Goal: Contribute content: Contribute content

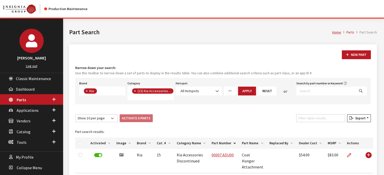
select select "58"
click at [20, 92] on span "Dashboard" at bounding box center [25, 89] width 19 height 5
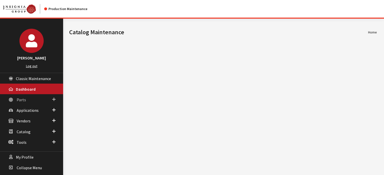
click at [33, 102] on link "Parts" at bounding box center [31, 99] width 63 height 11
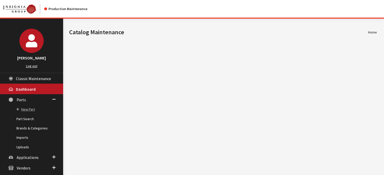
click at [31, 107] on link "New Part" at bounding box center [31, 109] width 63 height 9
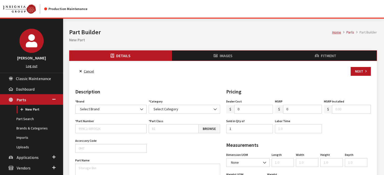
select select
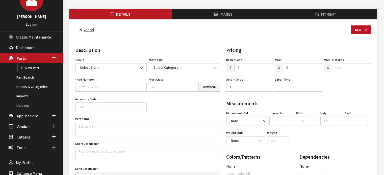
scroll to position [50, 0]
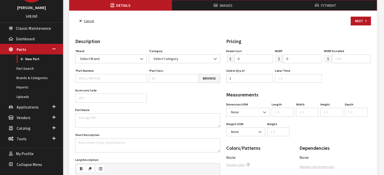
click at [121, 82] on div "Brand Acura Alfa Romeo Audi BMW DoubleTake Ford Ford Racing GM GST Honda Hyunda…" at bounding box center [147, 145] width 147 height 194
click at [258, 58] on input "0" at bounding box center [253, 58] width 39 height 9
click at [316, 55] on input "0" at bounding box center [302, 58] width 39 height 9
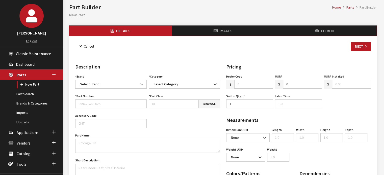
scroll to position [25, 0]
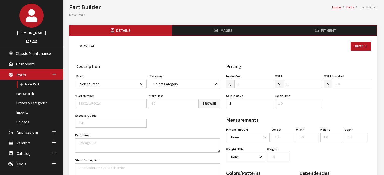
click at [350, 42] on div "Next" at bounding box center [360, 46] width 22 height 9
click at [222, 32] on li "Images" at bounding box center [223, 30] width 102 height 10
click at [93, 45] on link "Cancel" at bounding box center [86, 46] width 23 height 9
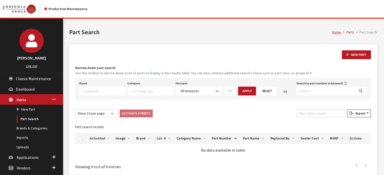
select select
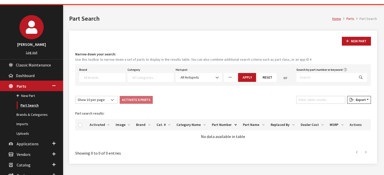
scroll to position [25, 0]
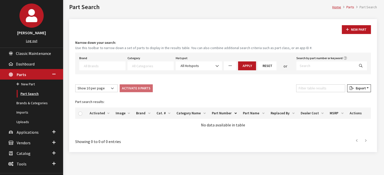
click at [33, 93] on link "Part Search" at bounding box center [31, 93] width 63 height 9
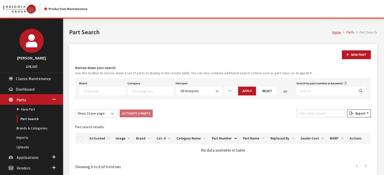
select select
click at [315, 90] on input "Search by part number or keyword" at bounding box center [325, 91] width 59 height 9
type input "tow hitch"
select select
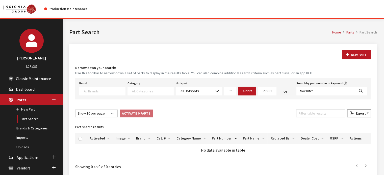
select select
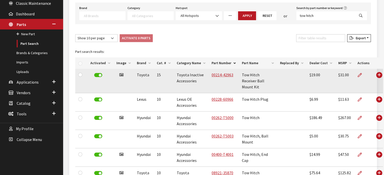
scroll to position [76, 0]
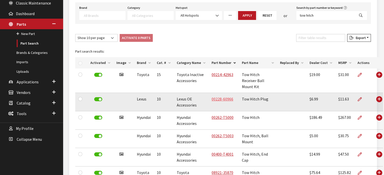
click at [219, 102] on link "00228-60966" at bounding box center [222, 99] width 22 height 5
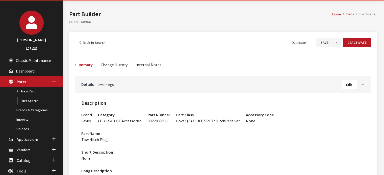
scroll to position [101, 0]
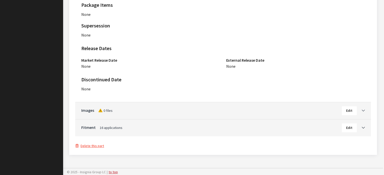
click at [361, 112] on link "Toggle Accordion" at bounding box center [360, 110] width 8 height 6
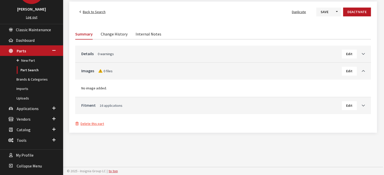
scroll to position [48, 0]
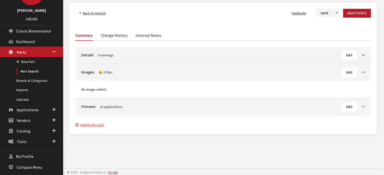
click at [347, 107] on span "Edit" at bounding box center [349, 107] width 6 height 5
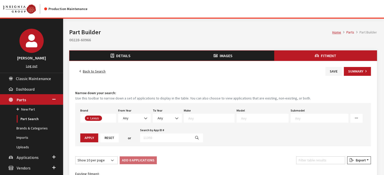
scroll to position [55, 0]
click at [134, 118] on span "Any" at bounding box center [134, 118] width 26 height 5
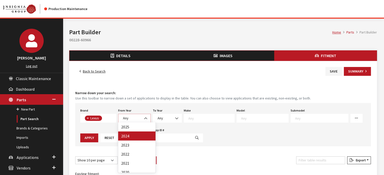
select select "2025"
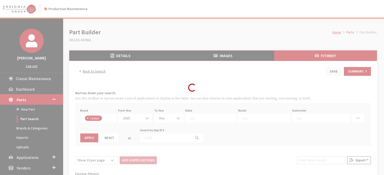
select select
select select "2025"
select select
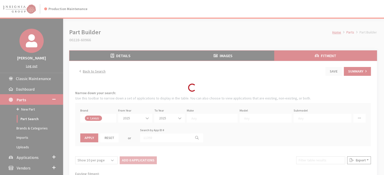
select select
select select "27"
select select
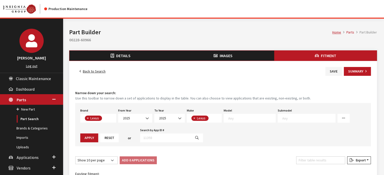
click at [257, 117] on textarea "Search" at bounding box center [251, 118] width 47 height 5
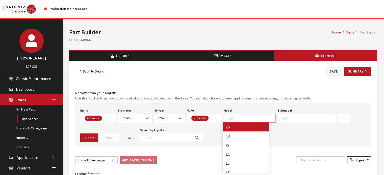
select select "1109"
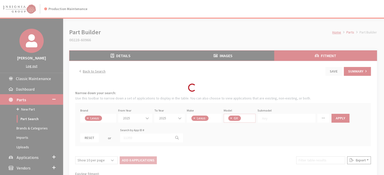
scroll to position [5, 0]
select select
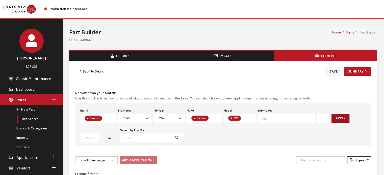
click at [335, 120] on button "Apply" at bounding box center [340, 118] width 18 height 9
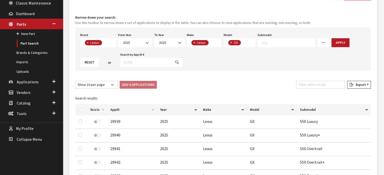
scroll to position [1, 0]
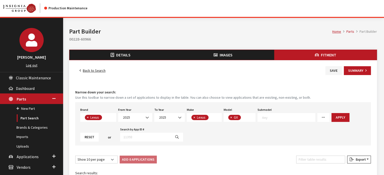
click at [90, 67] on link "Back to Search" at bounding box center [92, 70] width 35 height 9
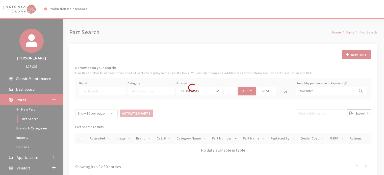
select select
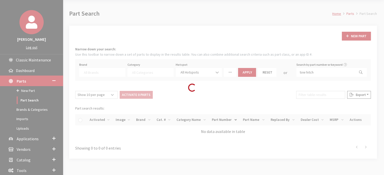
scroll to position [48, 0]
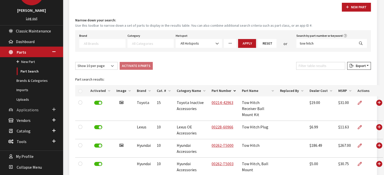
click at [29, 110] on span "Applications" at bounding box center [28, 109] width 22 height 5
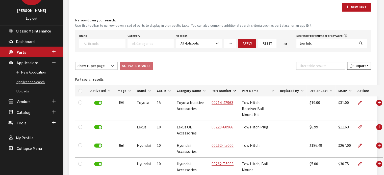
drag, startPoint x: 37, startPoint y: 80, endPoint x: 24, endPoint y: 82, distance: 13.6
click at [24, 82] on link "Application Search" at bounding box center [31, 81] width 63 height 9
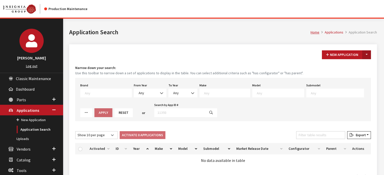
click at [368, 53] on button "Toggle Dropdown" at bounding box center [366, 54] width 9 height 9
click at [352, 65] on button "New From Existing..." at bounding box center [348, 65] width 43 height 9
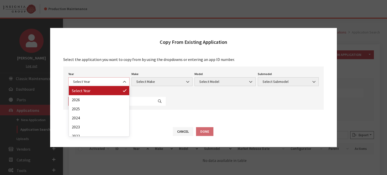
drag, startPoint x: 107, startPoint y: 84, endPoint x: 106, endPoint y: 87, distance: 2.8
click at [108, 85] on span "Select Year" at bounding box center [98, 81] width 61 height 9
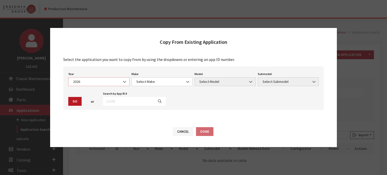
click at [75, 84] on span "2026" at bounding box center [99, 81] width 55 height 5
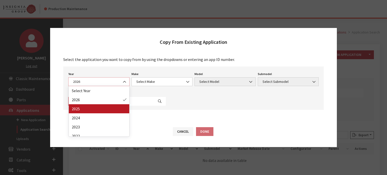
select select "43"
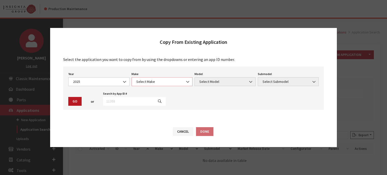
click at [140, 82] on span "Select Make" at bounding box center [162, 81] width 55 height 5
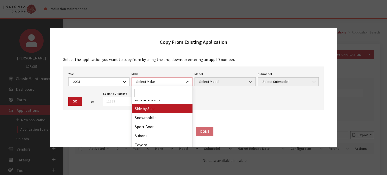
scroll to position [287, 0]
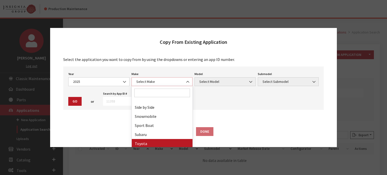
select select "20"
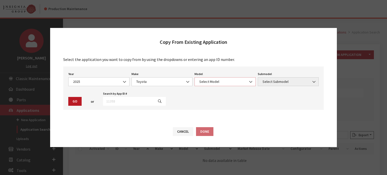
click at [210, 79] on span "Select Model" at bounding box center [225, 81] width 55 height 5
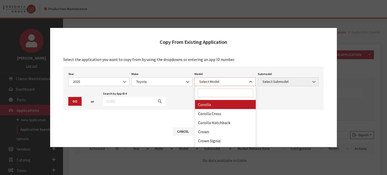
scroll to position [101, 0]
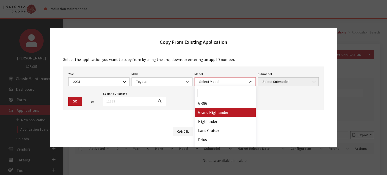
select select "1339"
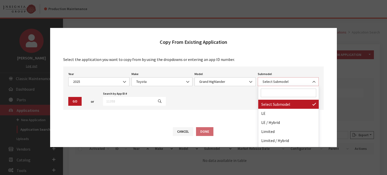
click at [277, 85] on span "Select Submodel" at bounding box center [288, 81] width 61 height 9
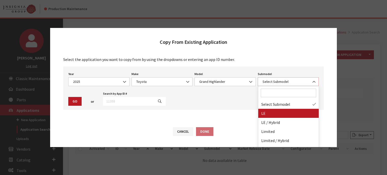
select select "354"
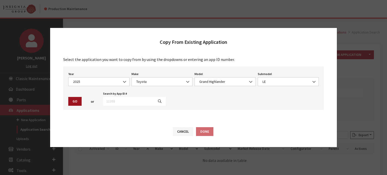
click at [76, 100] on button "Go" at bounding box center [74, 101] width 13 height 9
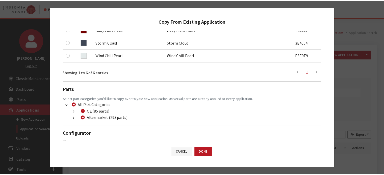
scroll to position [160, 0]
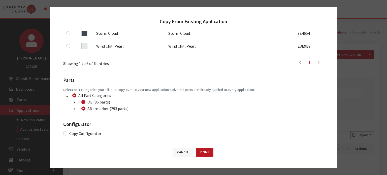
click at [185, 152] on button "Cancel" at bounding box center [183, 152] width 20 height 9
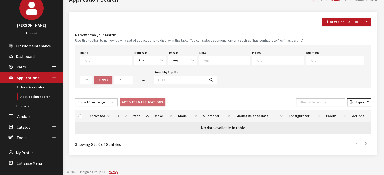
scroll to position [33, 0]
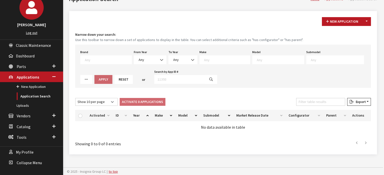
click at [150, 51] on div "From Year Any 2026 2025 2024 2023 2022 2021 2020 2019 2018 2017 2016 2015 2014 …" at bounding box center [150, 57] width 35 height 16
click at [150, 57] on span "Any" at bounding box center [150, 59] width 26 height 5
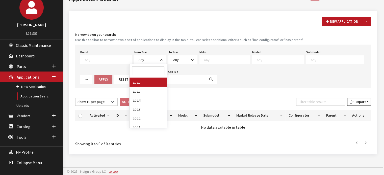
drag, startPoint x: 147, startPoint y: 83, endPoint x: 203, endPoint y: 54, distance: 62.7
select select "2026"
select select
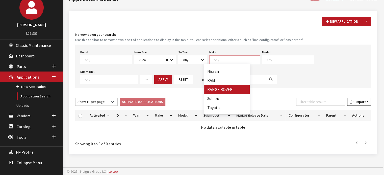
scroll to position [97, 0]
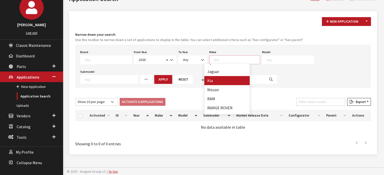
select select "31"
select select
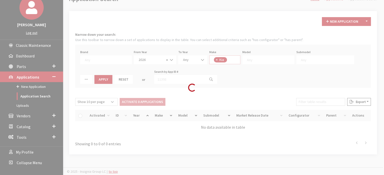
scroll to position [61, 0]
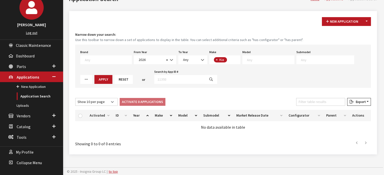
click at [252, 61] on textarea "Search" at bounding box center [270, 59] width 47 height 5
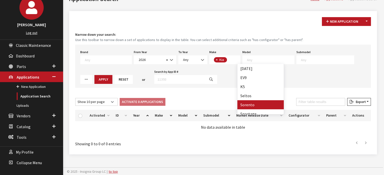
select select "389"
select select
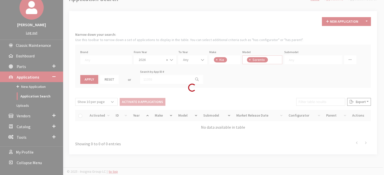
scroll to position [14, 0]
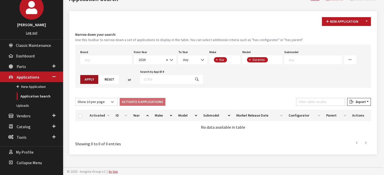
click at [98, 75] on button "Apply" at bounding box center [89, 79] width 18 height 9
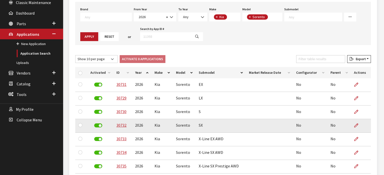
scroll to position [84, 0]
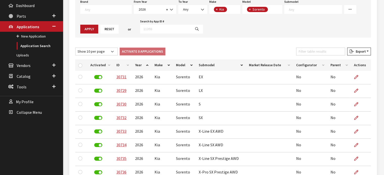
click at [120, 60] on th "ID" at bounding box center [122, 65] width 19 height 11
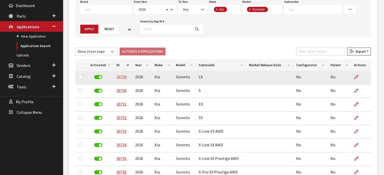
click at [122, 76] on link "30729" at bounding box center [121, 76] width 10 height 5
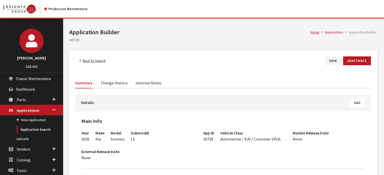
click at [100, 63] on link "Back to Search" at bounding box center [92, 60] width 35 height 9
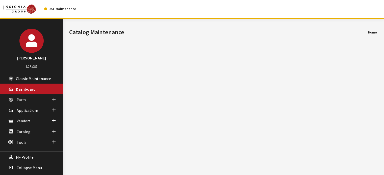
click at [27, 102] on link "Parts" at bounding box center [31, 99] width 63 height 11
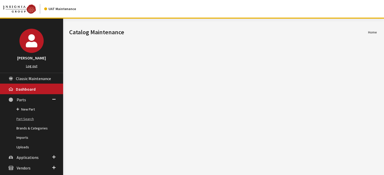
click at [26, 117] on link "Part Search" at bounding box center [31, 118] width 63 height 9
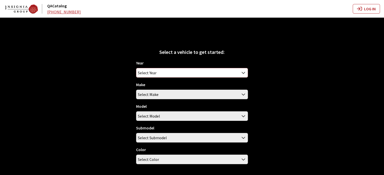
click at [159, 71] on span "Select Year" at bounding box center [191, 72] width 111 height 9
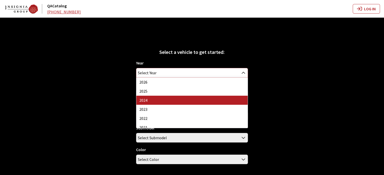
select select "42"
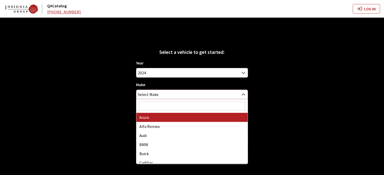
drag, startPoint x: 155, startPoint y: 93, endPoint x: 157, endPoint y: 95, distance: 2.9
click at [155, 93] on span "Select Make" at bounding box center [148, 94] width 21 height 9
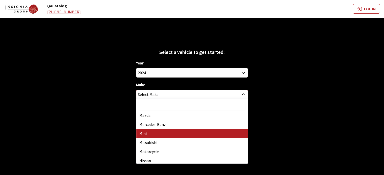
scroll to position [252, 0]
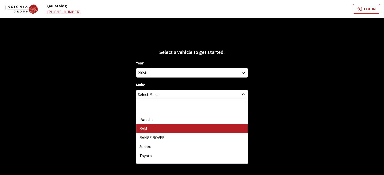
drag, startPoint x: 157, startPoint y: 131, endPoint x: 155, endPoint y: 125, distance: 6.4
select select "34"
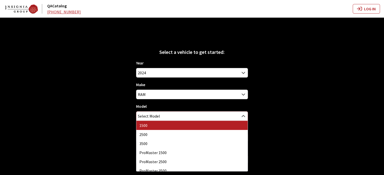
click at [154, 117] on span "Select Model" at bounding box center [149, 116] width 22 height 9
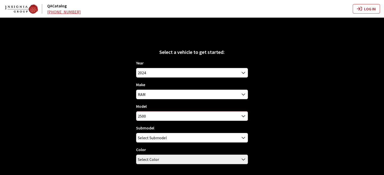
click at [157, 119] on span "2500" at bounding box center [191, 116] width 111 height 9
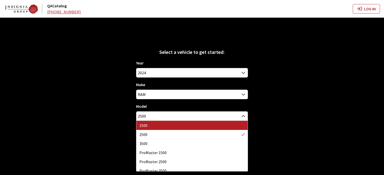
select select "1113"
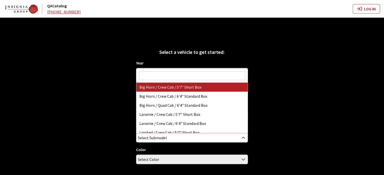
click at [160, 136] on span "Select Submodel" at bounding box center [152, 137] width 29 height 9
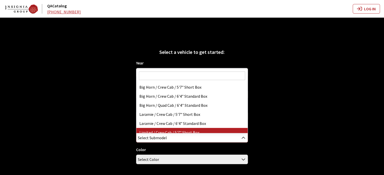
select select "3376"
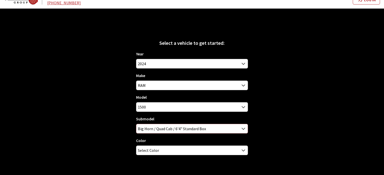
scroll to position [18, 0]
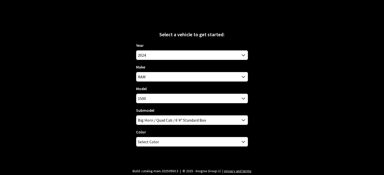
click at [164, 137] on div "Color Bright White Billet Silver Metallic Flame Red Delmonico Red Pearl Granite…" at bounding box center [192, 138] width 112 height 18
click at [163, 144] on span "Select Color" at bounding box center [191, 141] width 111 height 9
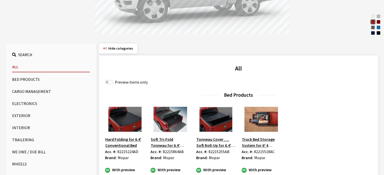
scroll to position [126, 0]
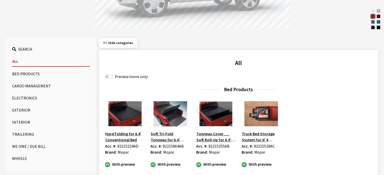
click at [27, 85] on button "Cargo Management" at bounding box center [51, 86] width 78 height 10
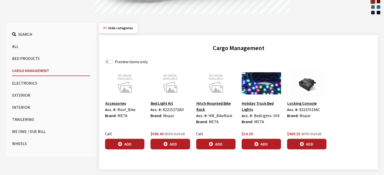
scroll to position [149, 0]
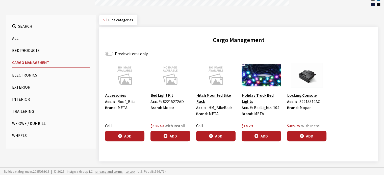
click at [42, 75] on button "Electronics" at bounding box center [51, 75] width 78 height 10
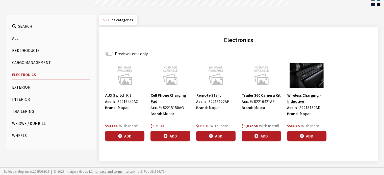
click at [20, 85] on button "Exterior" at bounding box center [51, 87] width 78 height 10
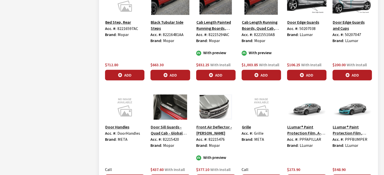
scroll to position [502, 0]
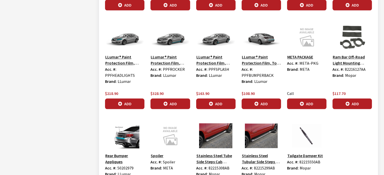
click at [214, 153] on button "Stainless Steel Tube Side Steps Cab Length Quad Cab" at bounding box center [215, 159] width 39 height 13
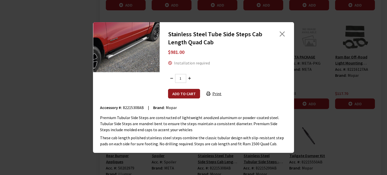
click at [180, 93] on button "Add to cart" at bounding box center [184, 94] width 32 height 10
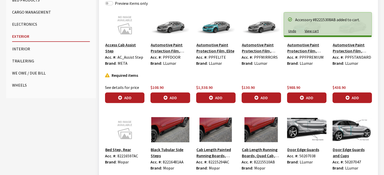
scroll to position [73, 0]
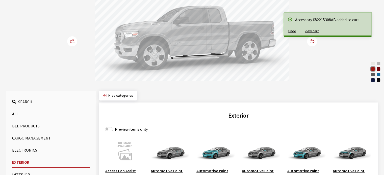
drag, startPoint x: 200, startPoint y: 59, endPoint x: 223, endPoint y: 63, distance: 23.7
click at [223, 63] on div at bounding box center [192, 36] width 194 height 93
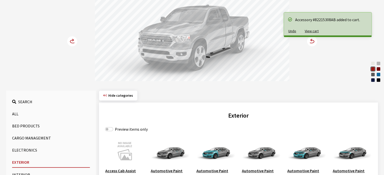
click at [219, 64] on div at bounding box center [192, 36] width 194 height 93
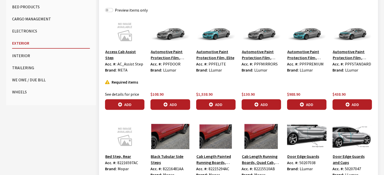
scroll to position [174, 0]
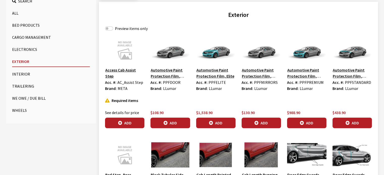
drag, startPoint x: 30, startPoint y: 72, endPoint x: 27, endPoint y: 75, distance: 3.9
click at [28, 73] on button "Interior" at bounding box center [51, 74] width 78 height 10
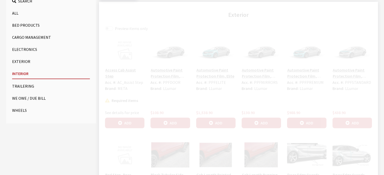
click at [23, 84] on button "Trailering" at bounding box center [51, 86] width 78 height 10
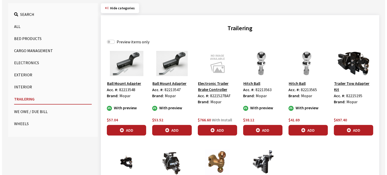
scroll to position [149, 0]
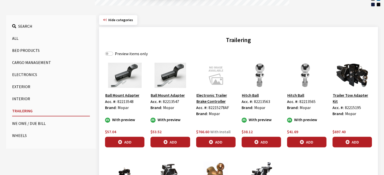
click at [120, 83] on img at bounding box center [124, 75] width 39 height 25
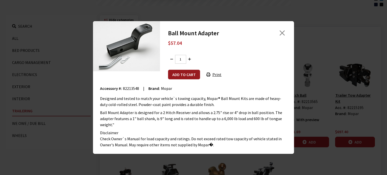
click at [178, 75] on button "Add to cart" at bounding box center [184, 75] width 32 height 10
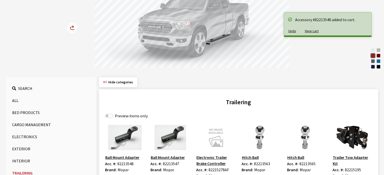
scroll to position [48, 0]
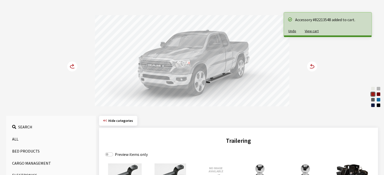
click at [94, 65] on div "Bright White Billet Silver Metallic Flame Red Delmonico Red Pearl Granite Cryst…" at bounding box center [191, 56] width 333 height 103
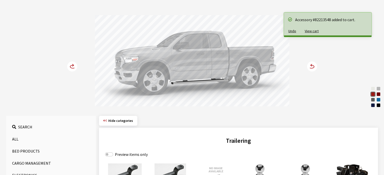
drag, startPoint x: 168, startPoint y: 78, endPoint x: 74, endPoint y: 73, distance: 94.9
click at [59, 70] on div "Bright White Billet Silver Metallic Flame Red Delmonico Red Pearl Granite Cryst…" at bounding box center [191, 56] width 333 height 103
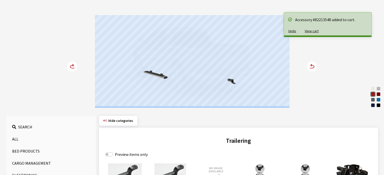
click at [294, 97] on div "Bright White Billet Silver Metallic Flame Red Delmonico Red Pearl Granite Cryst…" at bounding box center [191, 56] width 333 height 103
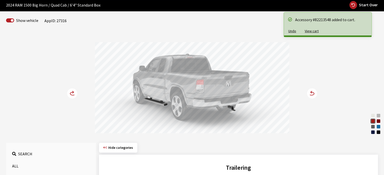
scroll to position [0, 0]
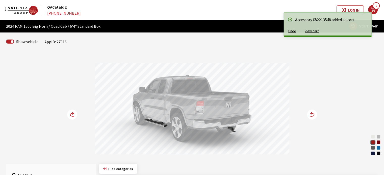
click at [289, 30] on button "Undo" at bounding box center [292, 31] width 16 height 9
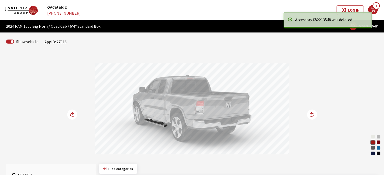
drag, startPoint x: 298, startPoint y: 22, endPoint x: 346, endPoint y: 55, distance: 58.0
click at [299, 22] on div "Accessory #82213548 was deleted." at bounding box center [330, 20] width 71 height 6
click at [374, 26] on span "Start Over" at bounding box center [368, 25] width 19 height 5
select select
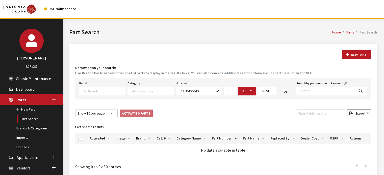
select select
click at [316, 88] on input "Search by part number or keyword" at bounding box center [325, 91] width 59 height 9
type input "tow"
select select
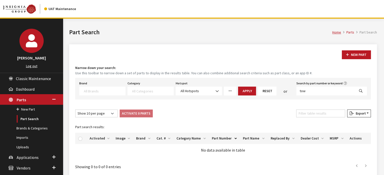
select select
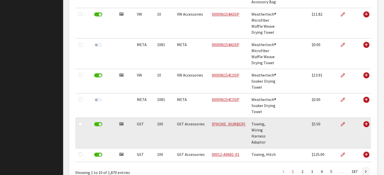
scroll to position [277, 0]
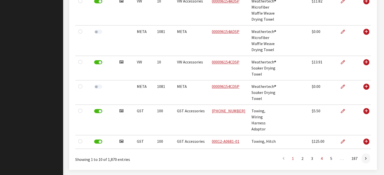
click at [325, 153] on div "First 1 2 3 4 5 … 187 Last" at bounding box center [286, 158] width 176 height 11
click at [330, 154] on link "5" at bounding box center [330, 159] width 9 height 10
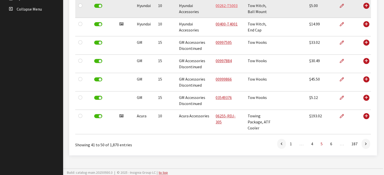
click at [227, 7] on link "00262-T5003" at bounding box center [226, 5] width 22 height 5
click at [226, 4] on link "00262-T5003" at bounding box center [226, 5] width 22 height 5
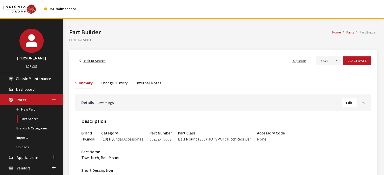
click at [350, 100] on button "Edit" at bounding box center [348, 103] width 15 height 9
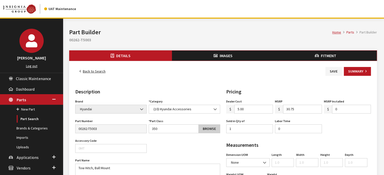
click at [208, 129] on link "Browse" at bounding box center [209, 129] width 22 height 9
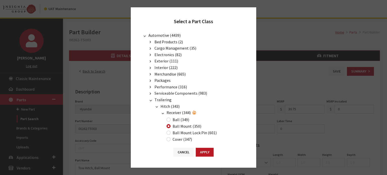
click at [158, 99] on span "Trailering" at bounding box center [163, 99] width 17 height 5
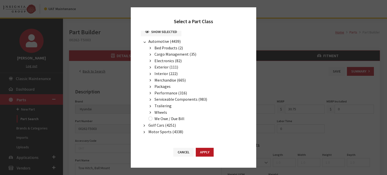
drag, startPoint x: 156, startPoint y: 102, endPoint x: 158, endPoint y: 106, distance: 4.6
click at [156, 103] on span "Trailering" at bounding box center [163, 105] width 17 height 5
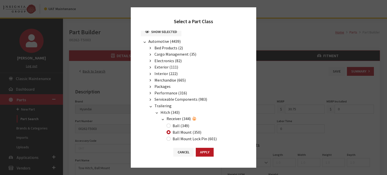
scroll to position [25, 0]
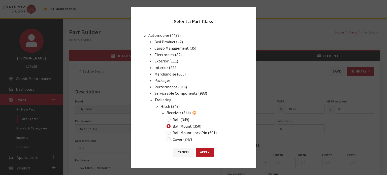
click at [156, 104] on button "button" at bounding box center [156, 107] width 7 height 6
click at [156, 105] on icon "button" at bounding box center [156, 107] width 1 height 4
click at [161, 110] on button "button" at bounding box center [162, 113] width 7 height 6
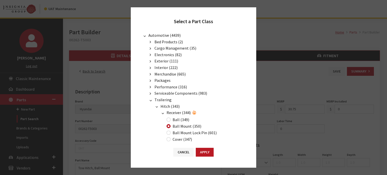
click at [151, 66] on button "button" at bounding box center [150, 68] width 7 height 6
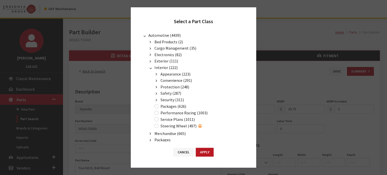
drag, startPoint x: 147, startPoint y: 67, endPoint x: 150, endPoint y: 66, distance: 2.9
click at [147, 66] on button "button" at bounding box center [150, 68] width 7 height 6
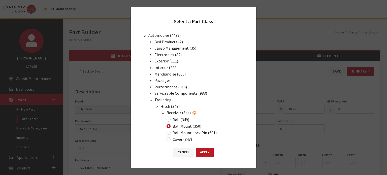
click at [149, 48] on button "button" at bounding box center [150, 49] width 7 height 6
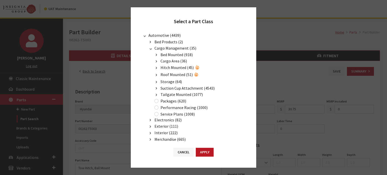
click at [149, 49] on icon "button" at bounding box center [151, 48] width 4 height 1
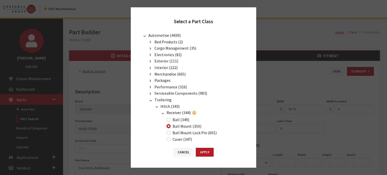
click at [151, 54] on button "button" at bounding box center [150, 55] width 7 height 6
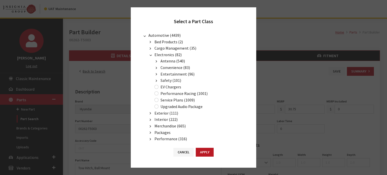
click at [157, 67] on button "button" at bounding box center [156, 68] width 7 height 6
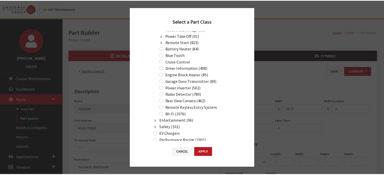
scroll to position [101, 0]
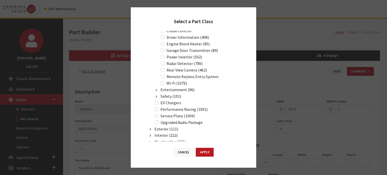
click at [186, 152] on button "Cancel" at bounding box center [183, 152] width 20 height 9
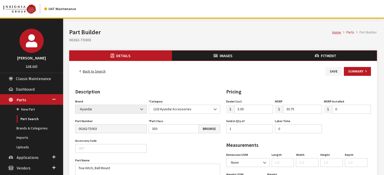
click at [103, 72] on link "Back to Search" at bounding box center [92, 71] width 35 height 9
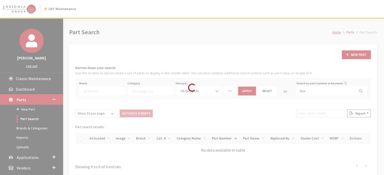
select select
